Goal: Task Accomplishment & Management: Manage account settings

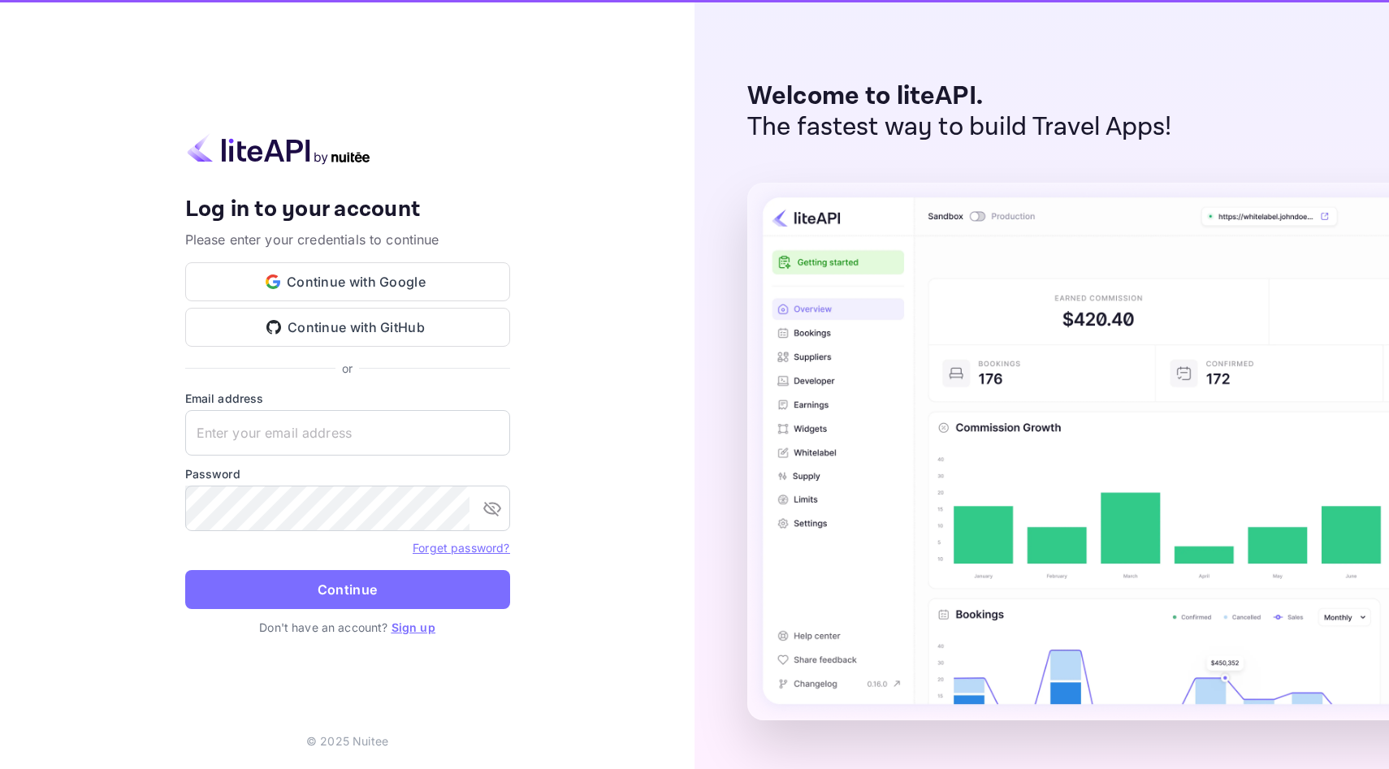
type input "[EMAIL_ADDRESS][DOMAIN_NAME]"
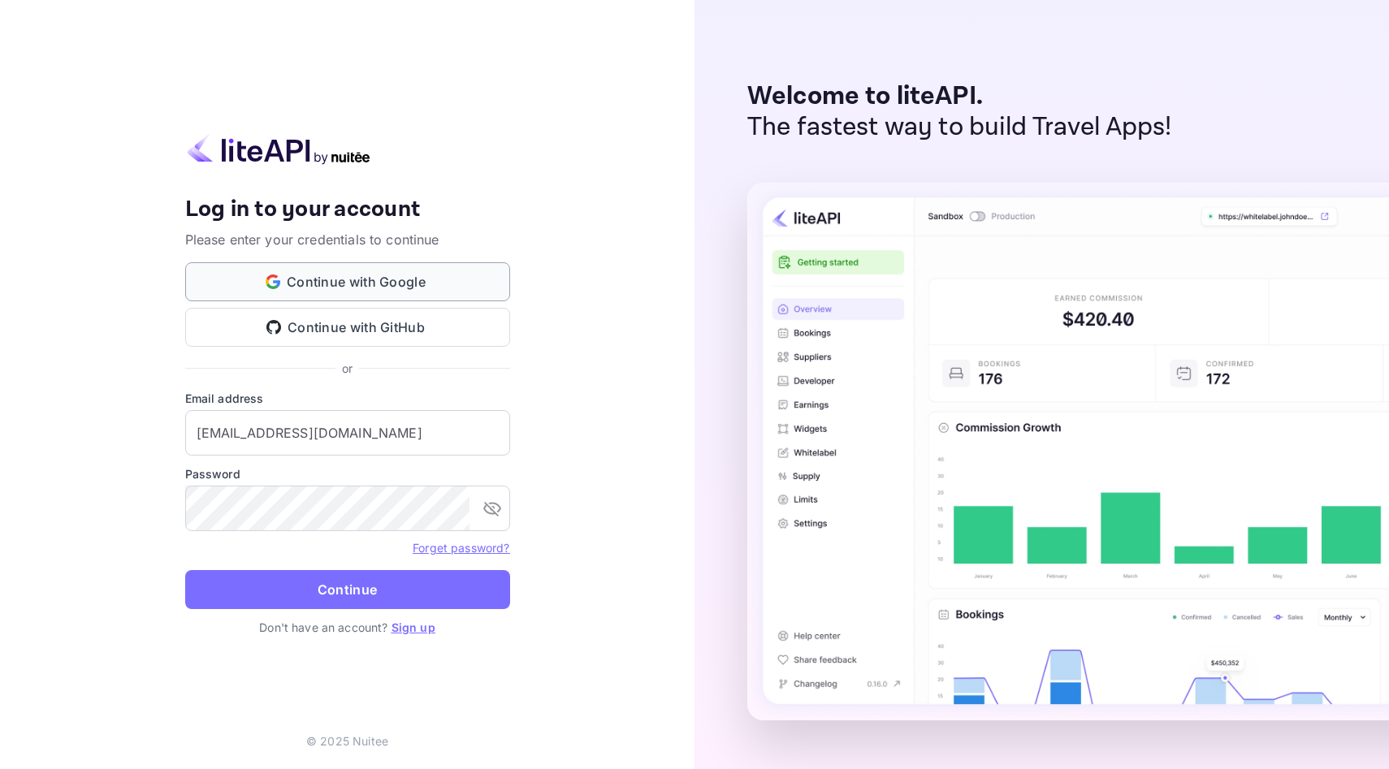
click at [360, 293] on button "Continue with Google" at bounding box center [347, 281] width 325 height 39
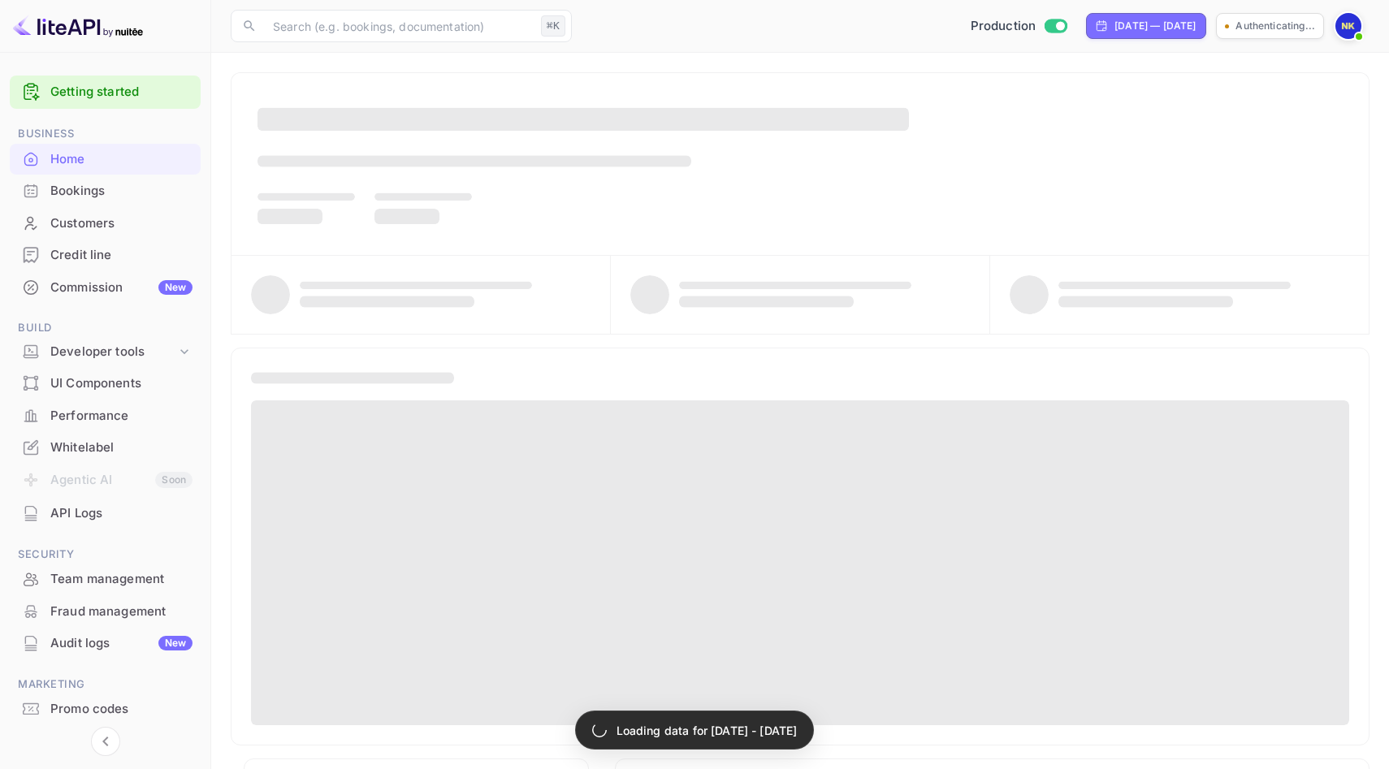
click at [93, 193] on div "Bookings" at bounding box center [121, 191] width 142 height 19
